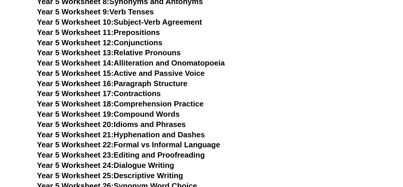
click at [265, 83] on h3 "Year 5 Worksheet 16: Paragraph Structure" at bounding box center [201, 84] width 329 height 10
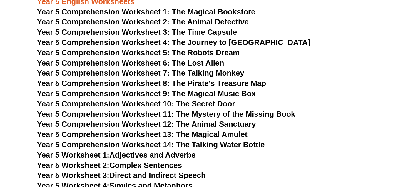
scroll to position [2503, 0]
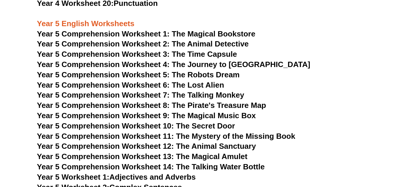
click at [208, 64] on span "Year 5 Comprehension Worksheet 4: The Journey to [GEOGRAPHIC_DATA]" at bounding box center [173, 64] width 273 height 9
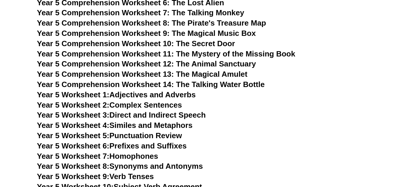
scroll to position [2598, 0]
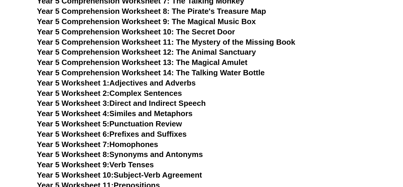
click at [167, 91] on link "Year 5 Worksheet 2: Complex Sentences" at bounding box center [109, 93] width 145 height 9
click at [162, 101] on link "Year 5 Worksheet 3: Direct and Indirect Speech" at bounding box center [121, 103] width 169 height 9
click at [170, 174] on link "Year 5 Worksheet 10: Subject-Verb Agreement" at bounding box center [119, 174] width 165 height 9
click at [225, 152] on h3 "Year 5 Worksheet 8: Synonyms and Antonyms" at bounding box center [201, 155] width 329 height 10
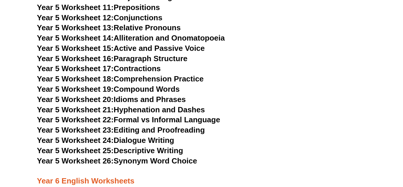
scroll to position [2786, 0]
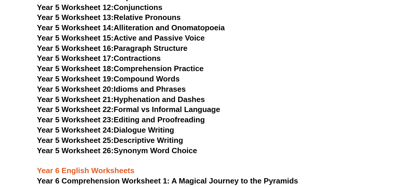
click at [162, 140] on link "Year 5 Worksheet 25: Descriptive Writing" at bounding box center [110, 140] width 146 height 9
click at [180, 150] on link "Year 5 Worksheet 26: Synonym Word Choice" at bounding box center [117, 150] width 160 height 9
click at [145, 130] on link "Year 5 Worksheet 24: Dialogue Writing" at bounding box center [105, 129] width 137 height 9
click at [169, 119] on link "Year 5 Worksheet 23: Editing and Proofreading" at bounding box center [121, 119] width 168 height 9
